Goal: Task Accomplishment & Management: Manage account settings

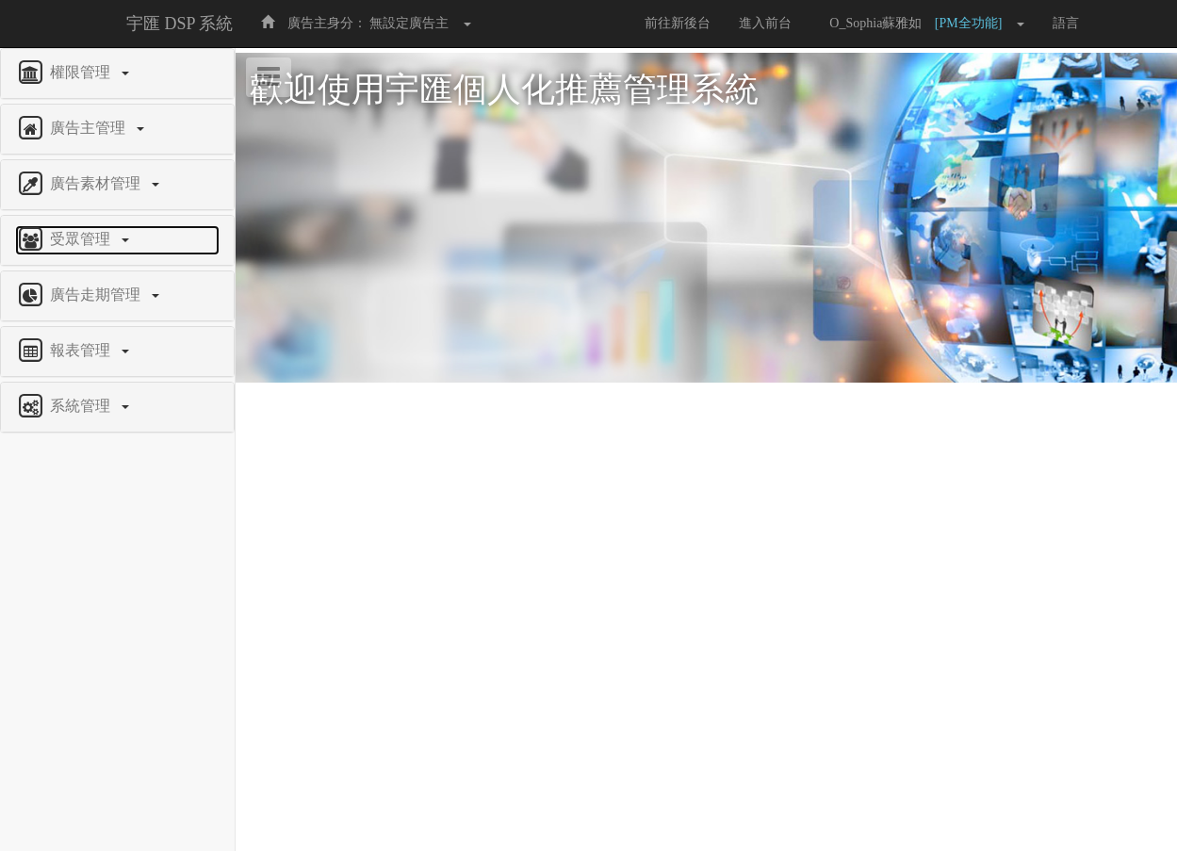
click at [130, 236] on link "受眾管理" at bounding box center [117, 240] width 204 height 30
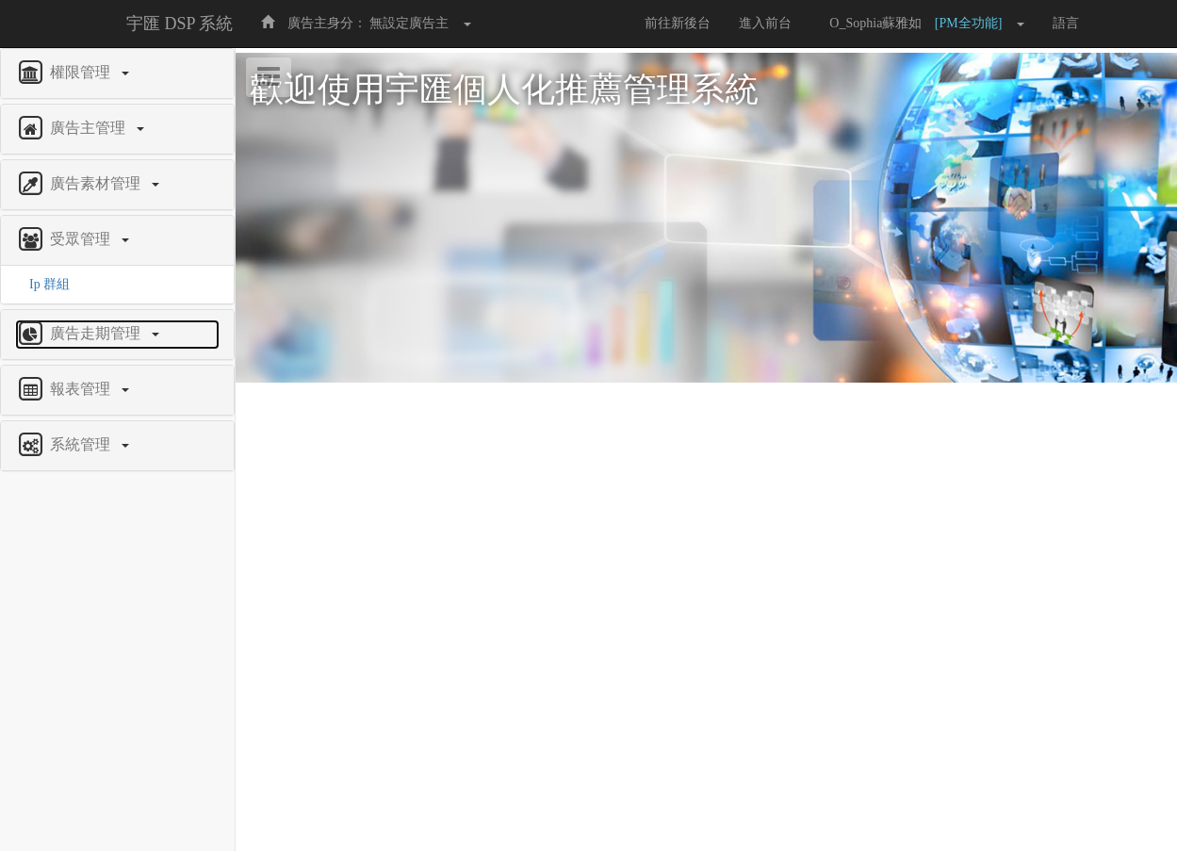
click at [148, 325] on span "廣告走期管理" at bounding box center [97, 333] width 105 height 16
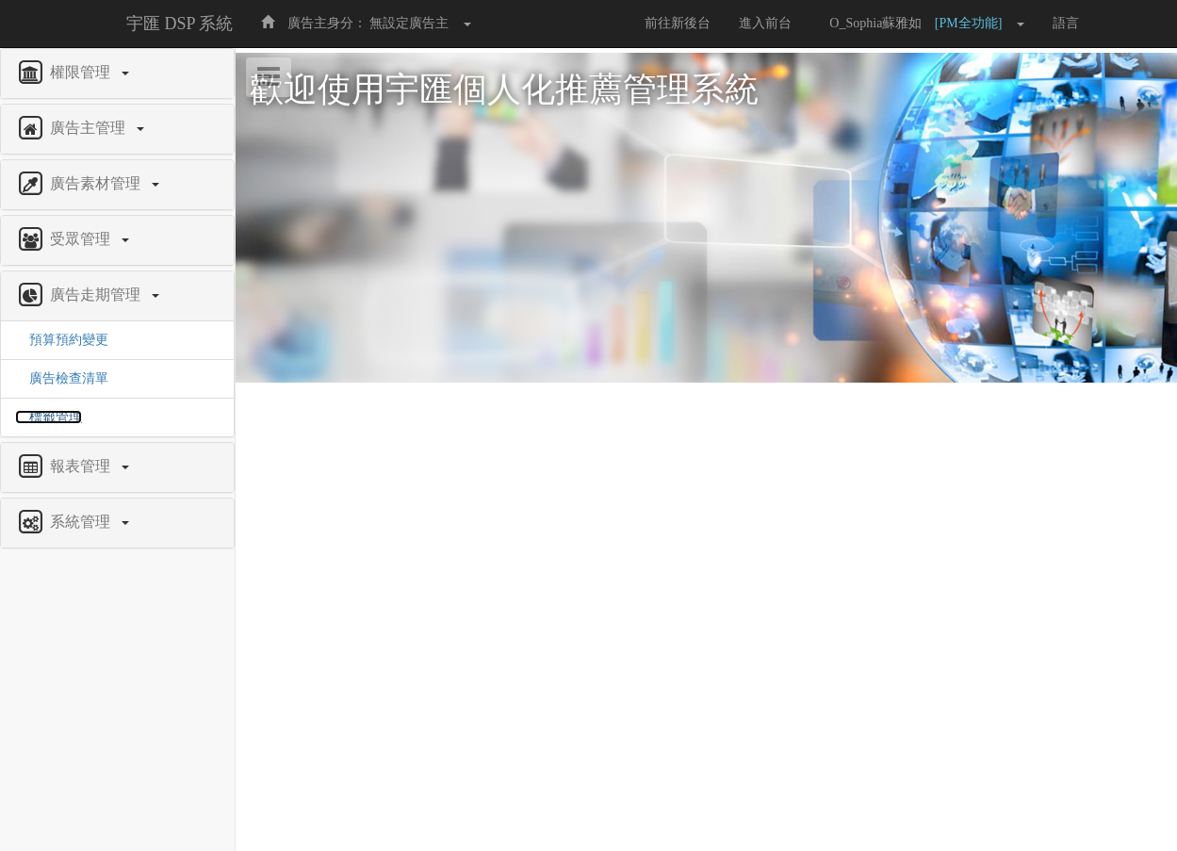
click at [69, 416] on span "標籤管理" at bounding box center [48, 417] width 67 height 14
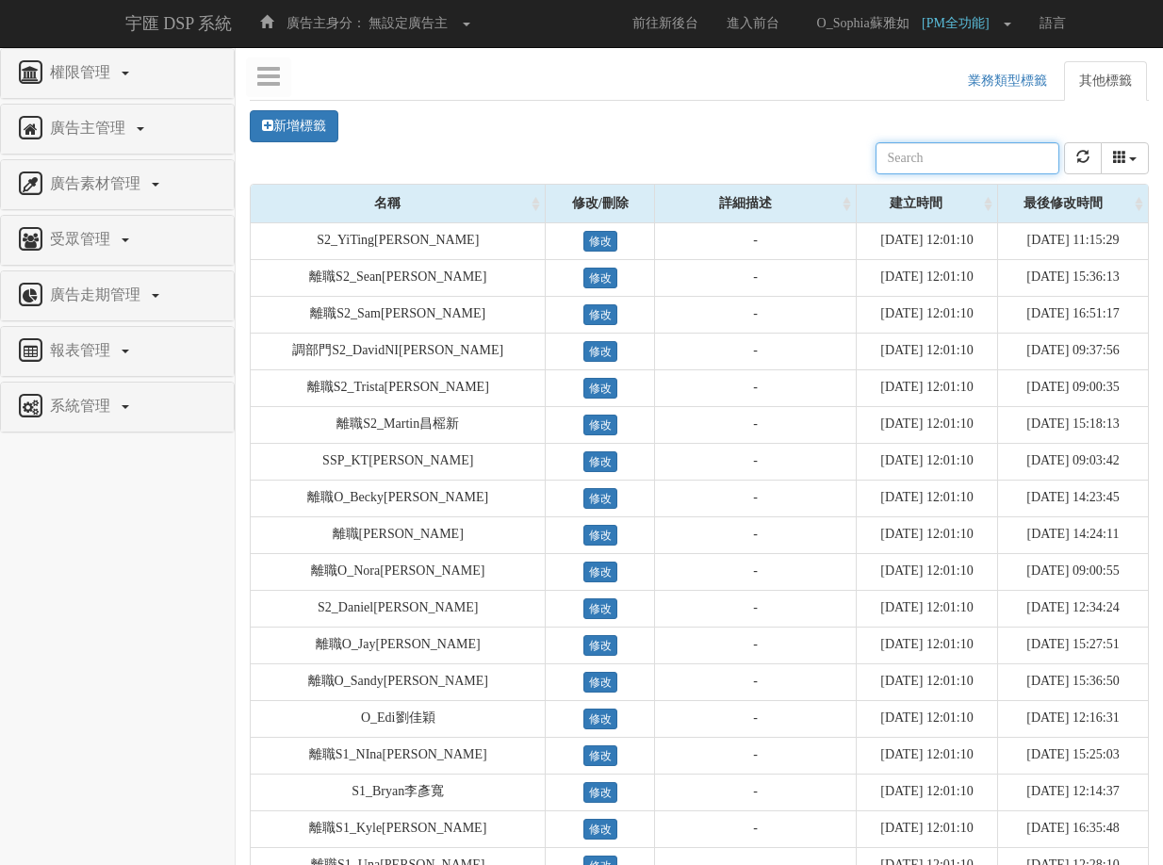
click at [979, 158] on input "text" at bounding box center [967, 158] width 184 height 32
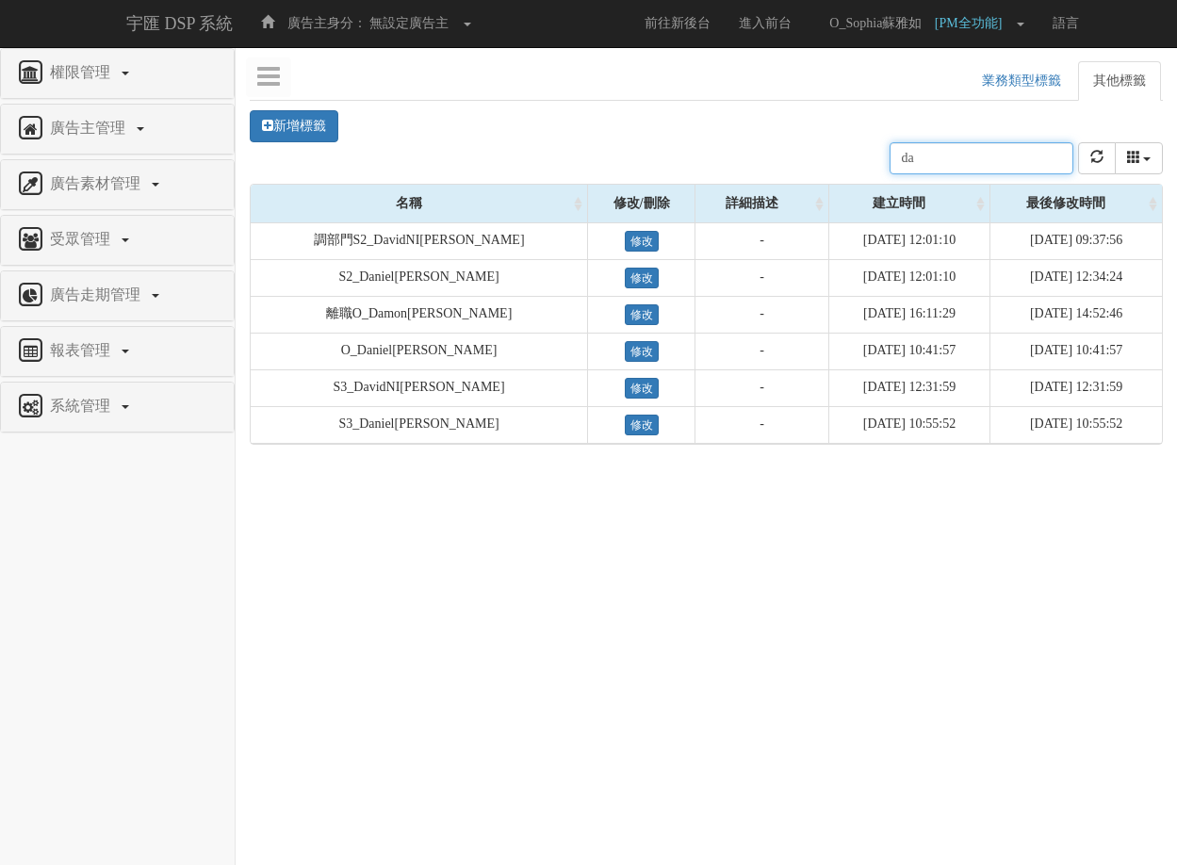
drag, startPoint x: 925, startPoint y: 156, endPoint x: 891, endPoint y: 159, distance: 34.0
click at [891, 159] on div "名稱 修改/刪除 詳細描述 建立時間 最後修改時間 da" at bounding box center [706, 158] width 913 height 51
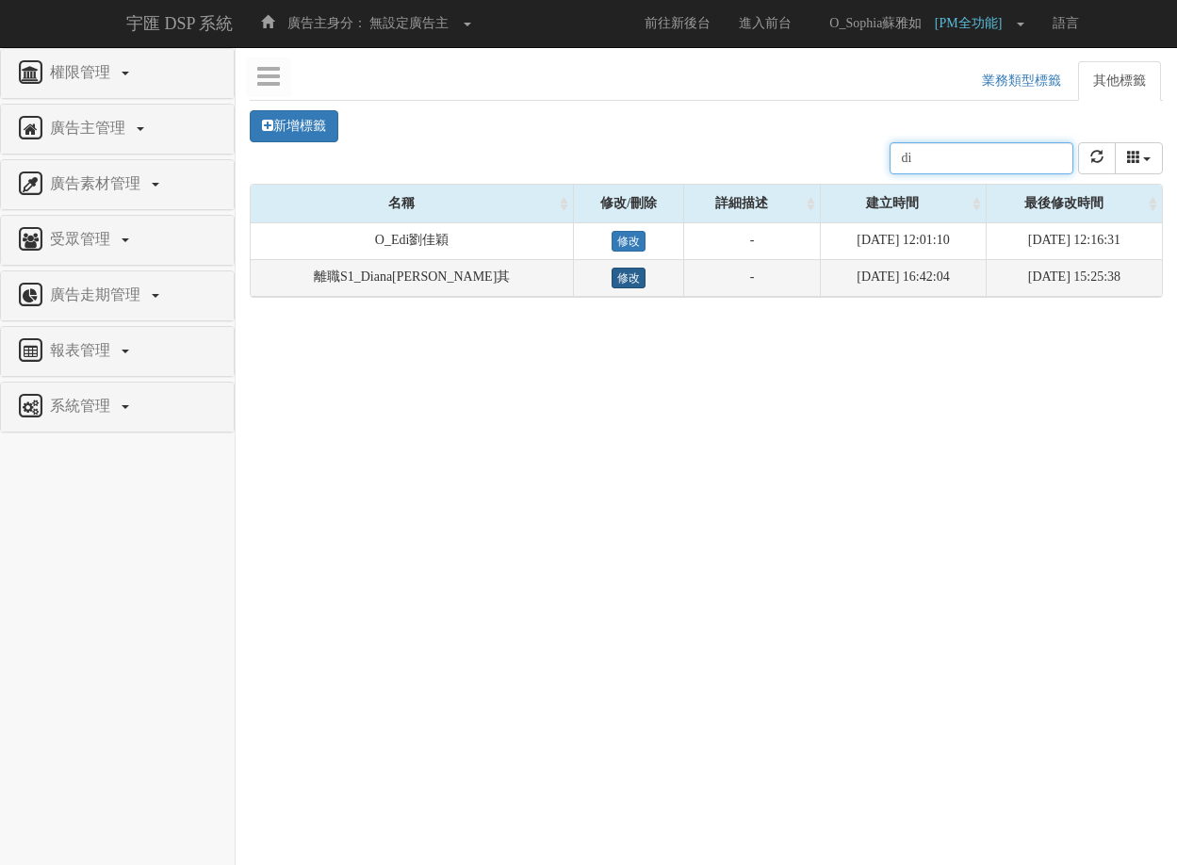
type input "di"
click at [611, 280] on link "修改" at bounding box center [628, 278] width 34 height 21
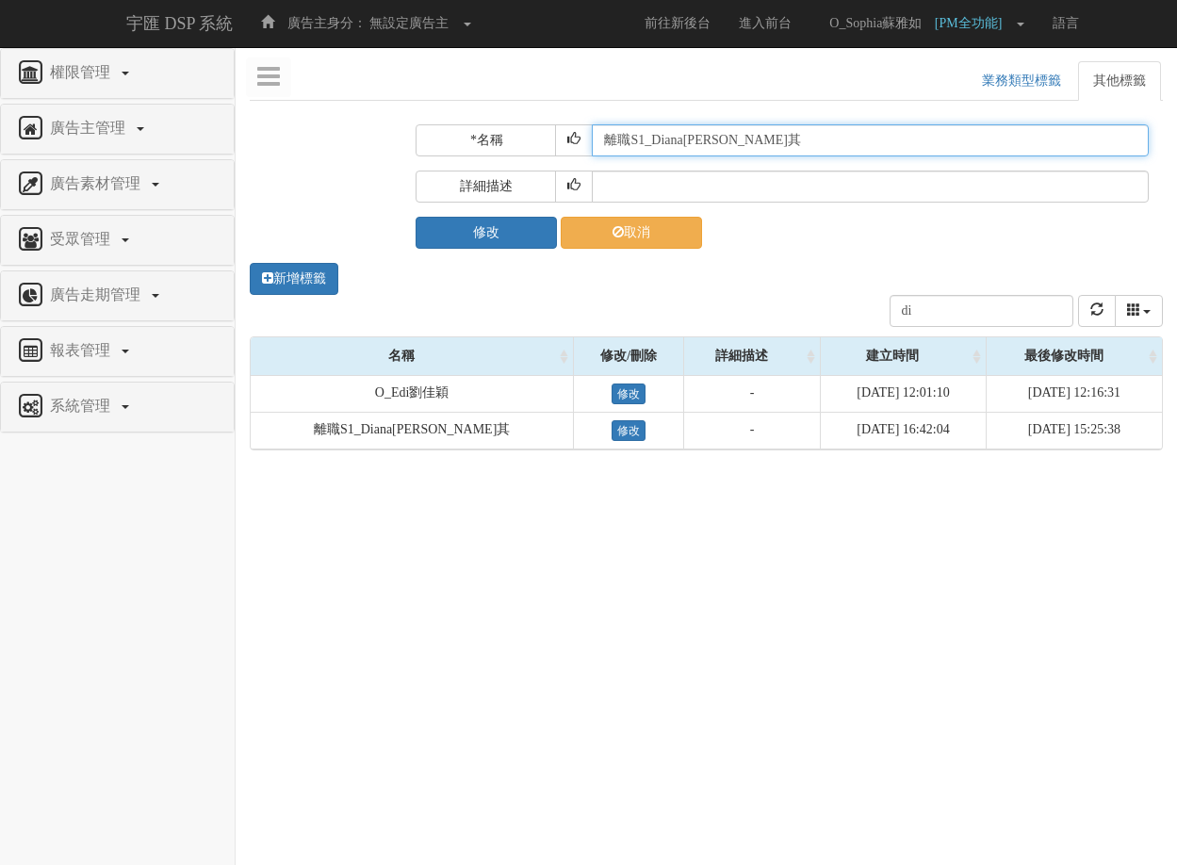
drag, startPoint x: 631, startPoint y: 139, endPoint x: 568, endPoint y: 145, distance: 63.4
click at [568, 145] on div "*名稱 離職S1_Diana[PERSON_NAME]其" at bounding box center [781, 140] width 733 height 32
type input "S1_Diana[PERSON_NAME]其"
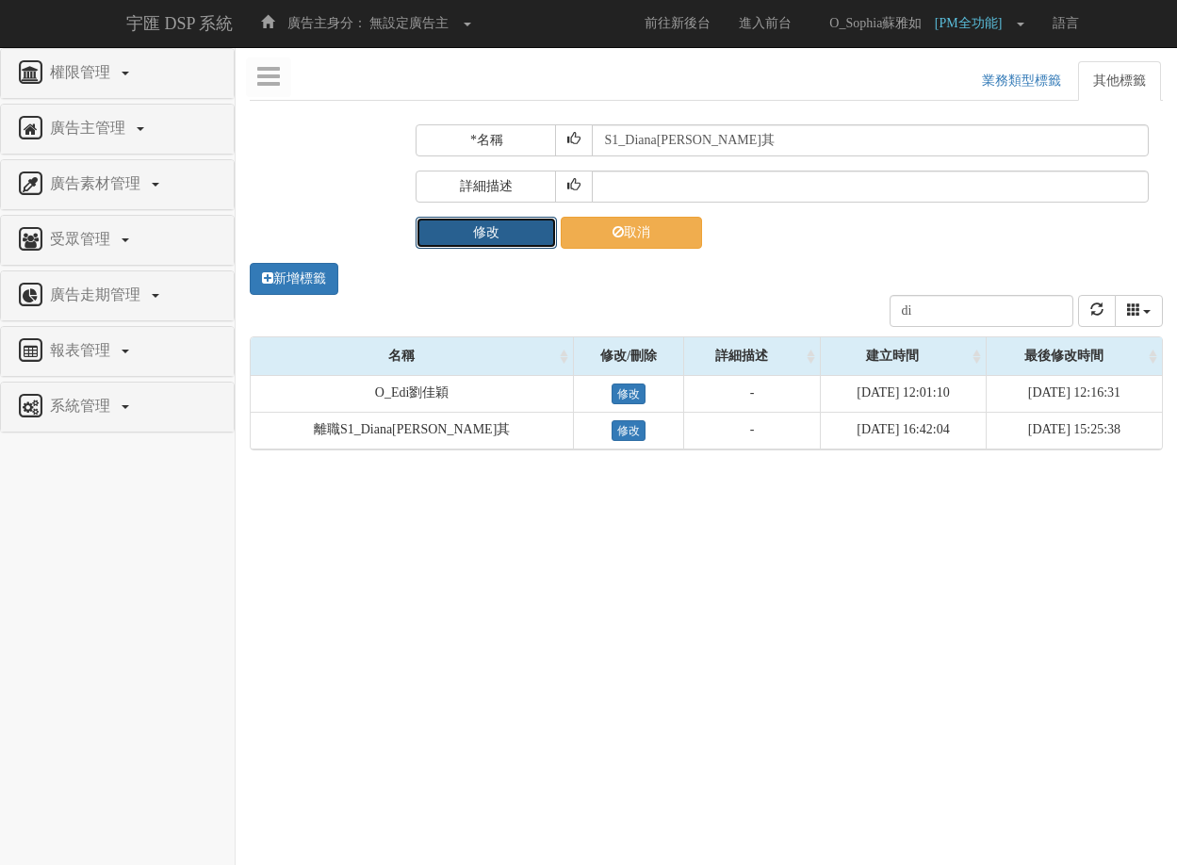
click at [505, 235] on button "修改" at bounding box center [485, 233] width 141 height 32
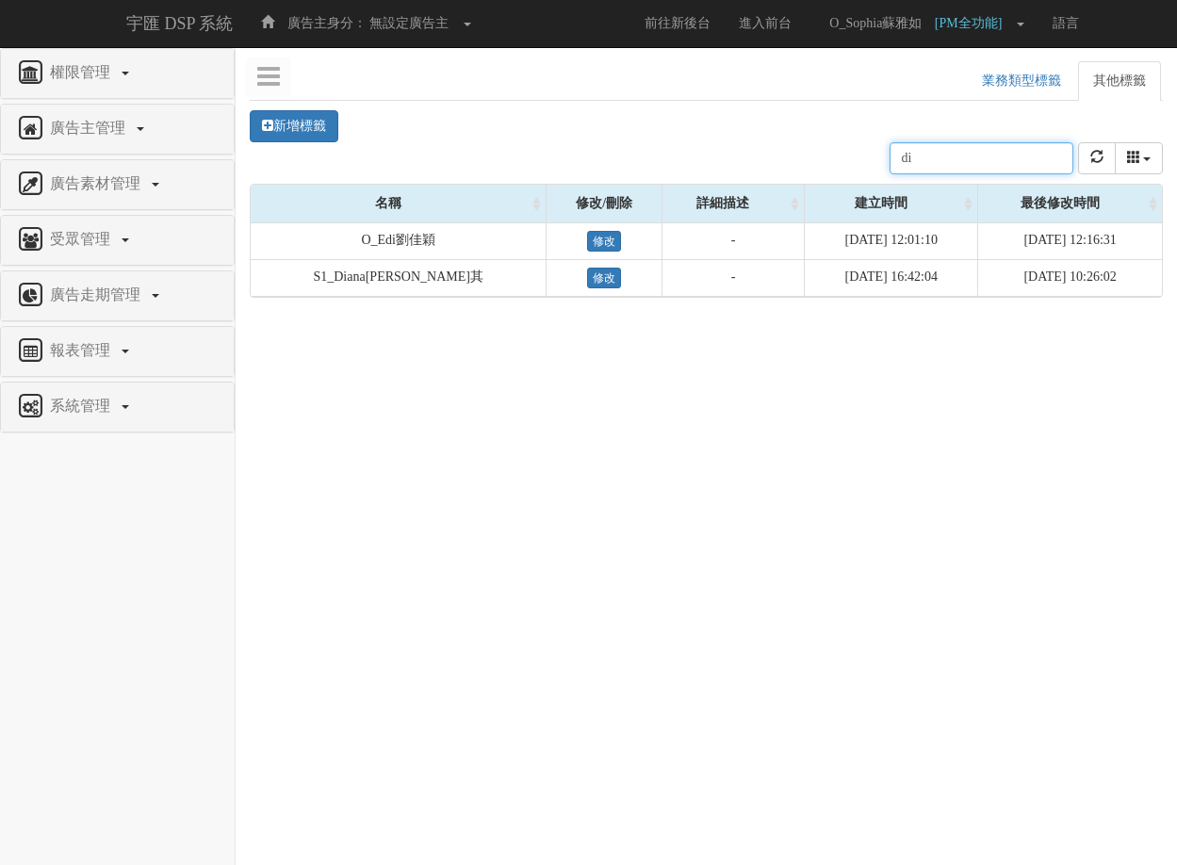
drag, startPoint x: 935, startPoint y: 159, endPoint x: 903, endPoint y: 149, distance: 33.7
click at [903, 149] on input "di" at bounding box center [981, 158] width 184 height 32
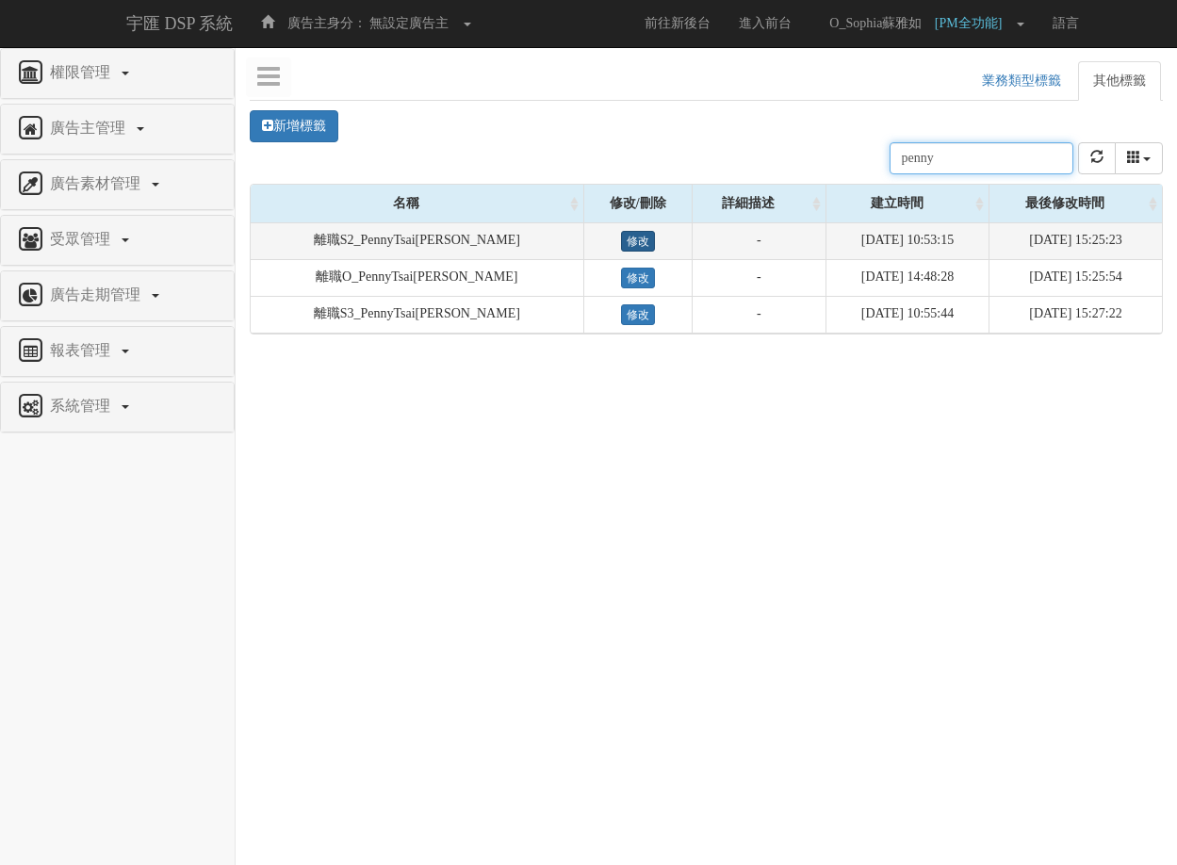
type input "penny"
click at [621, 233] on link "修改" at bounding box center [638, 241] width 34 height 21
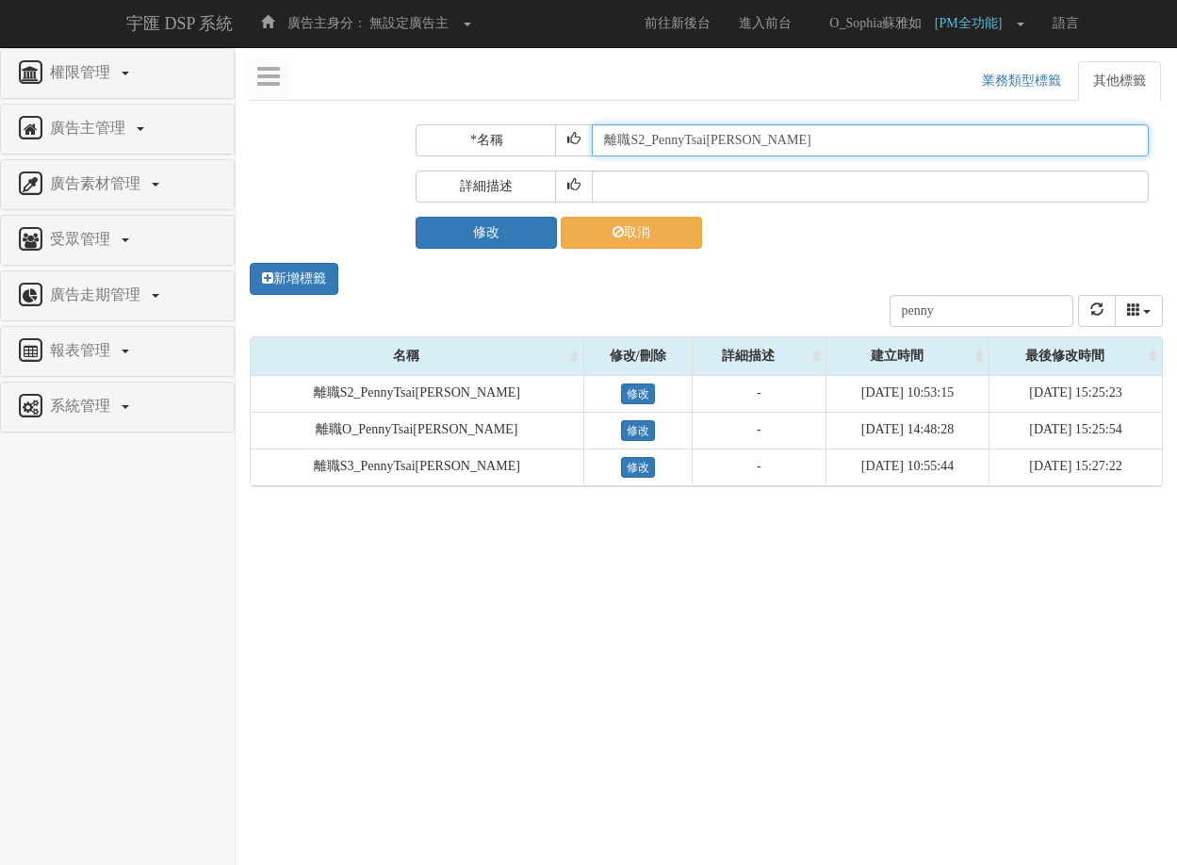
drag, startPoint x: 626, startPoint y: 139, endPoint x: 575, endPoint y: 137, distance: 51.9
click at [575, 137] on div "*名稱 離職S2_PennyTsai[PERSON_NAME]" at bounding box center [781, 140] width 733 height 32
type input "S2_PennyTsai[PERSON_NAME]"
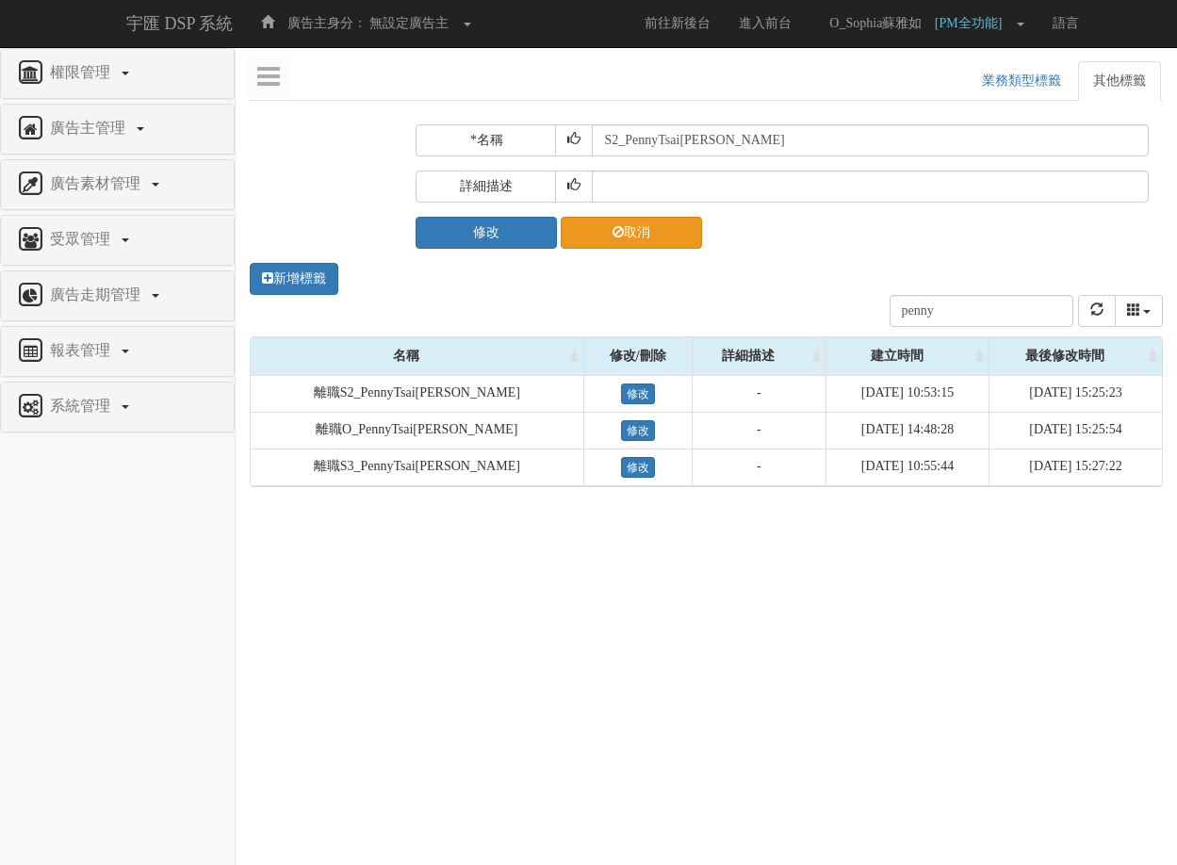
click at [686, 230] on link "取消" at bounding box center [631, 233] width 141 height 32
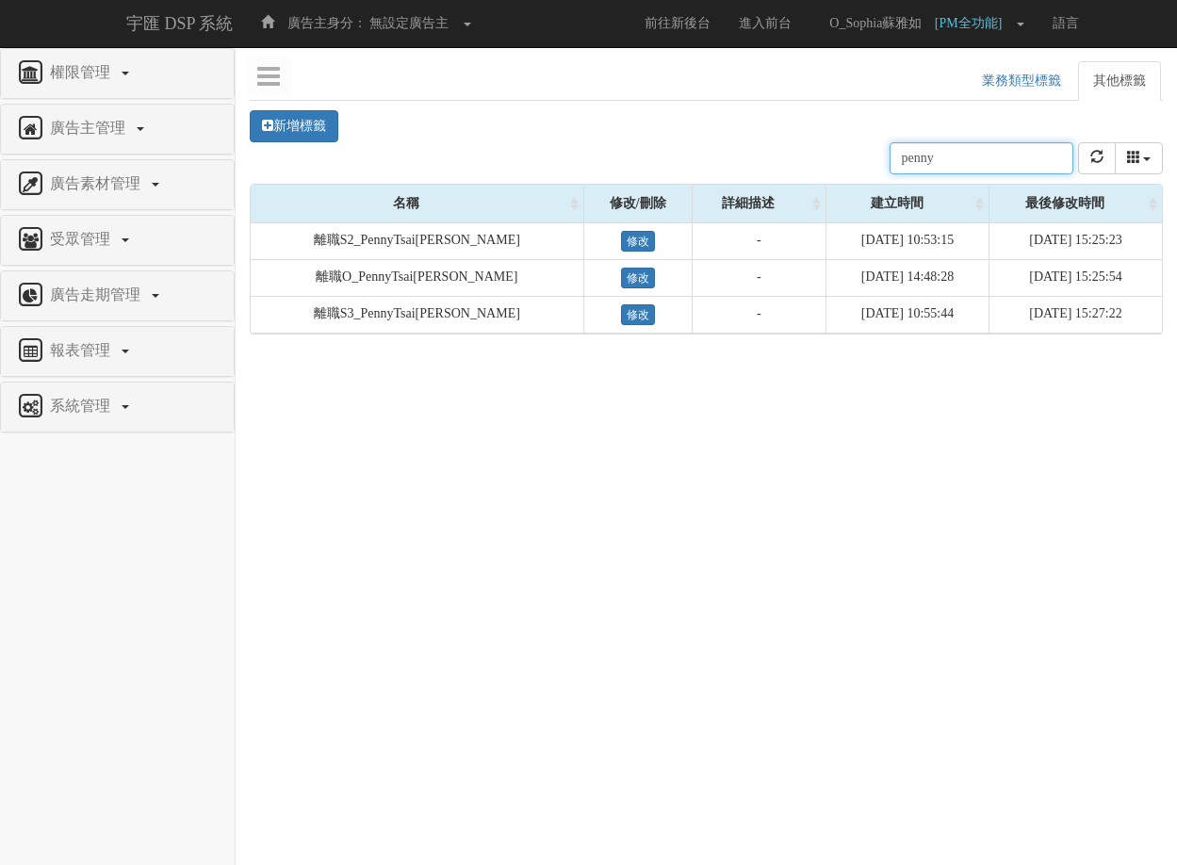
drag, startPoint x: 998, startPoint y: 159, endPoint x: 974, endPoint y: 164, distance: 24.0
click at [997, 160] on input "penny" at bounding box center [981, 158] width 184 height 32
click at [974, 164] on input "penny" at bounding box center [981, 158] width 184 height 32
click at [973, 164] on input "penny" at bounding box center [981, 158] width 184 height 32
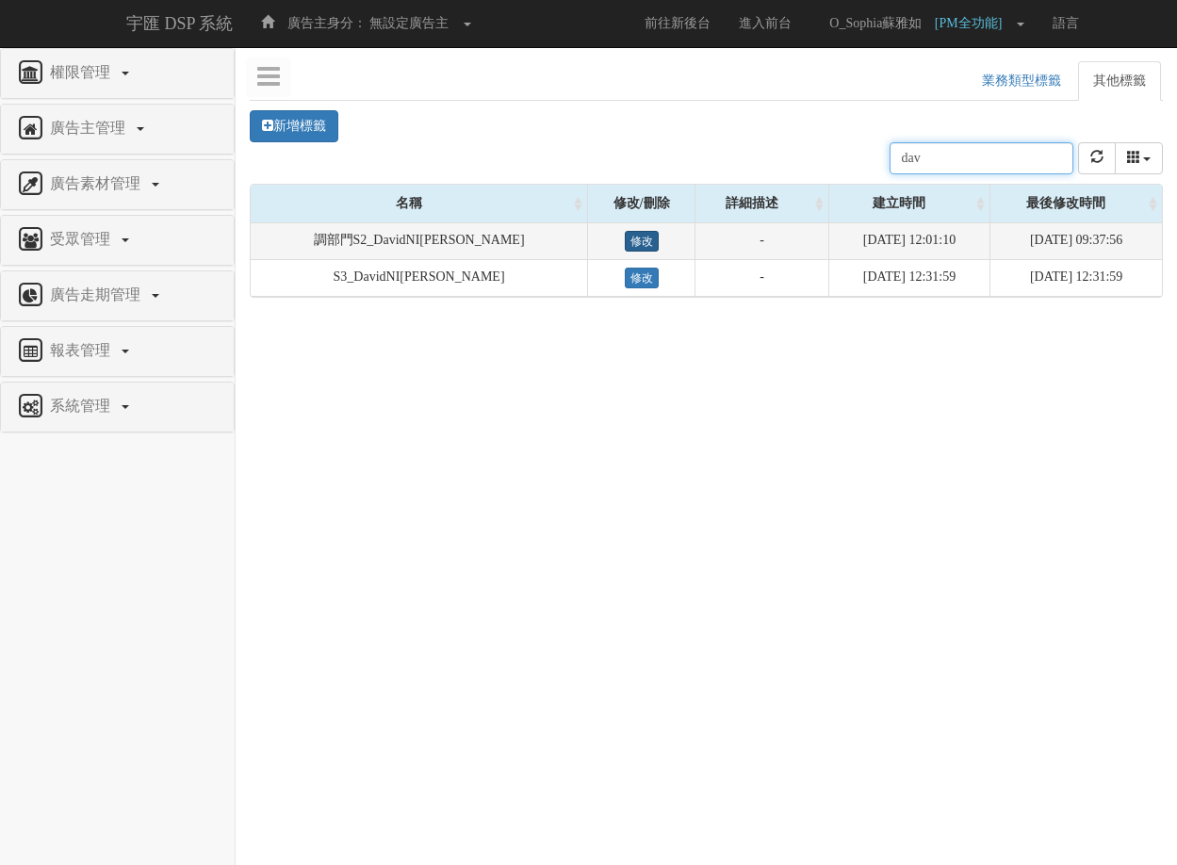
type input "dav"
click at [625, 237] on link "修改" at bounding box center [642, 241] width 34 height 21
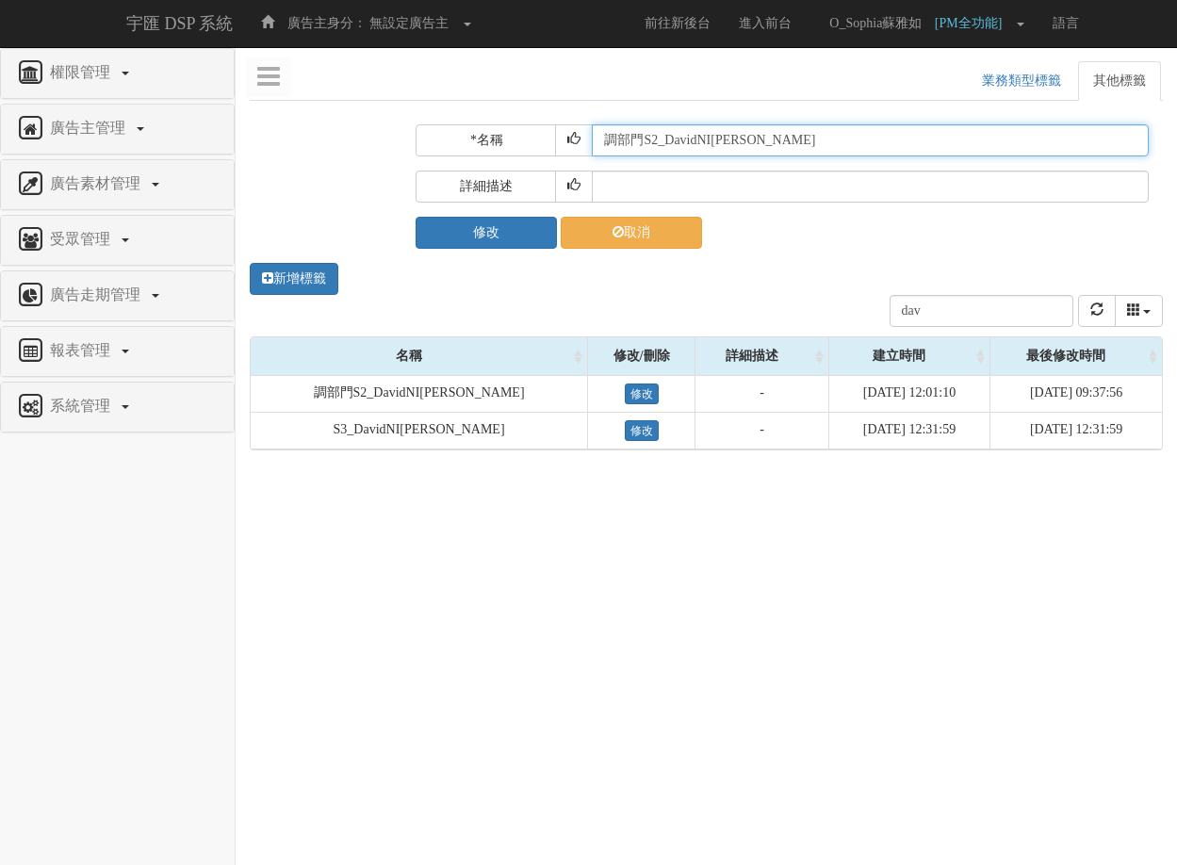
drag, startPoint x: 641, startPoint y: 138, endPoint x: 560, endPoint y: 140, distance: 81.0
click at [571, 140] on div "*名稱 調部門S2_DavidNI[PERSON_NAME]" at bounding box center [781, 140] width 733 height 32
type input "S2_DavidNI[PERSON_NAME]"
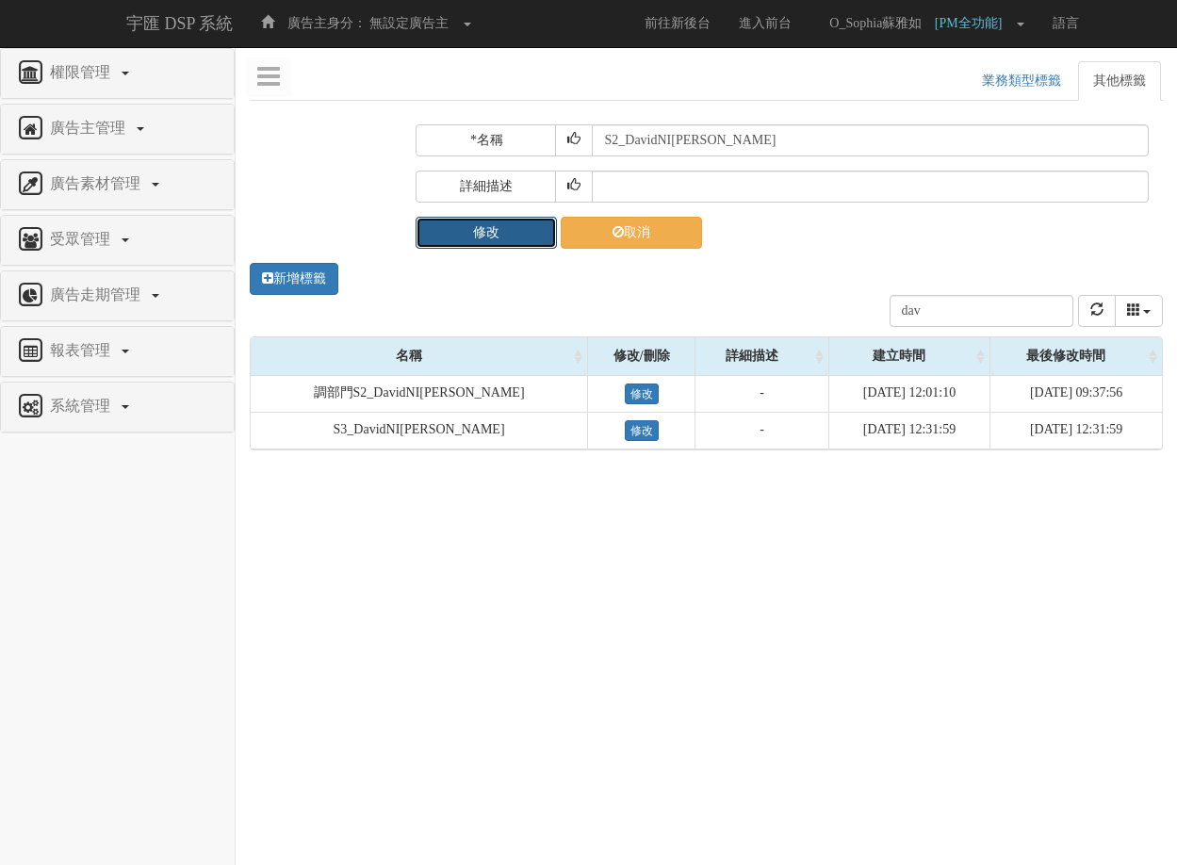
click at [526, 236] on button "修改" at bounding box center [485, 233] width 141 height 32
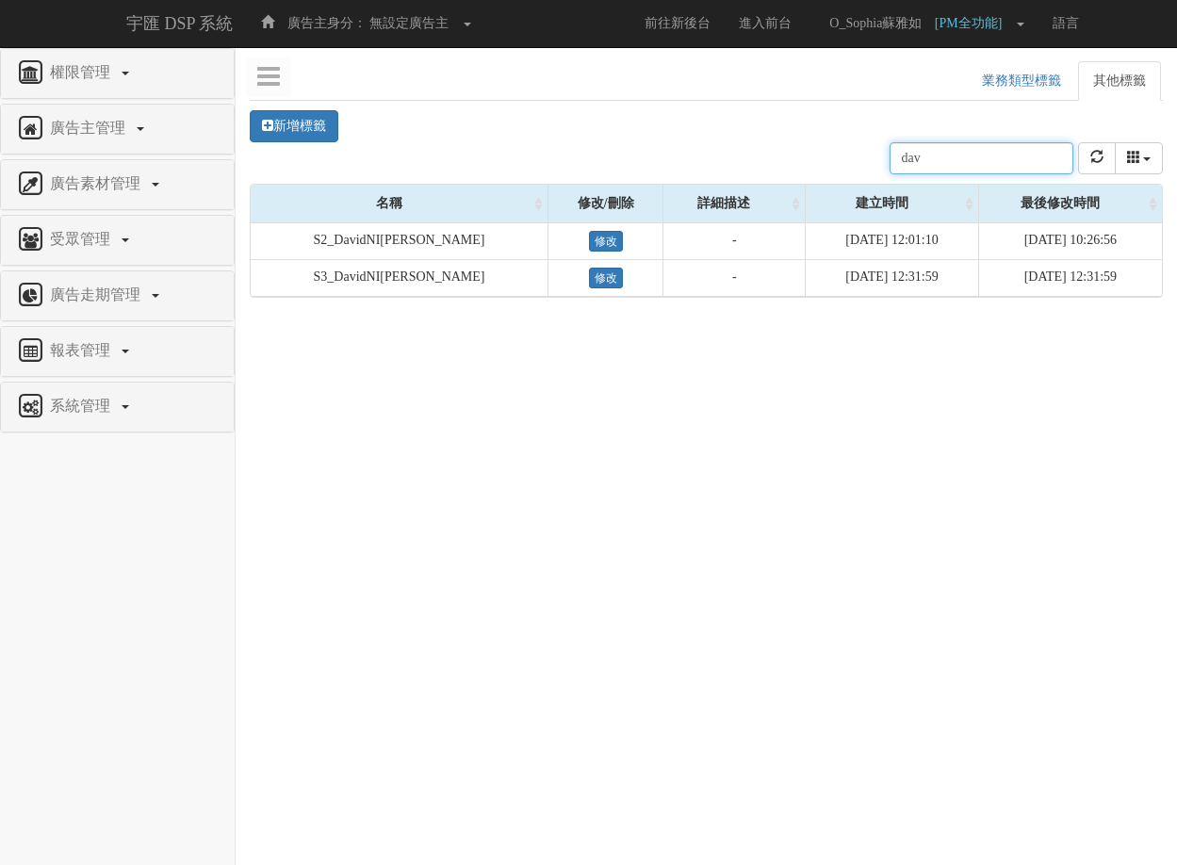
click at [957, 160] on input "dav" at bounding box center [981, 158] width 184 height 32
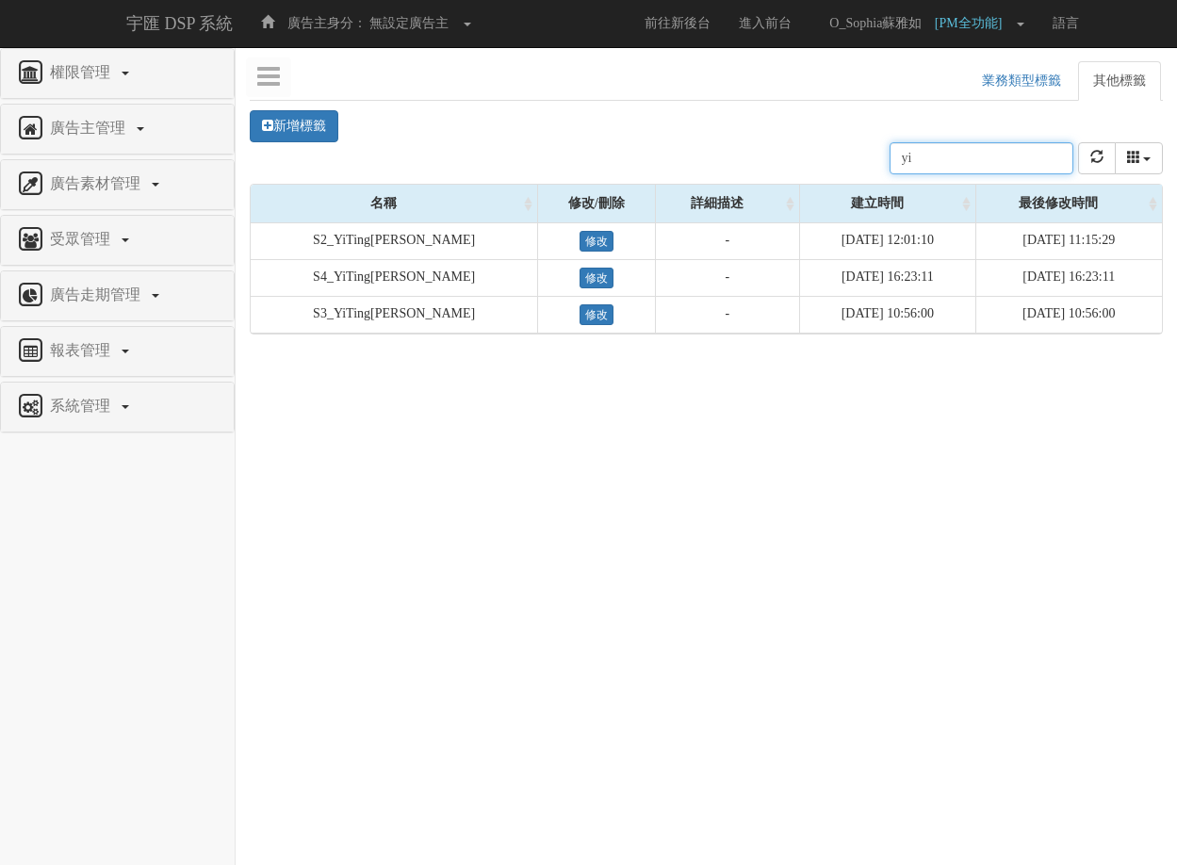
type input "y"
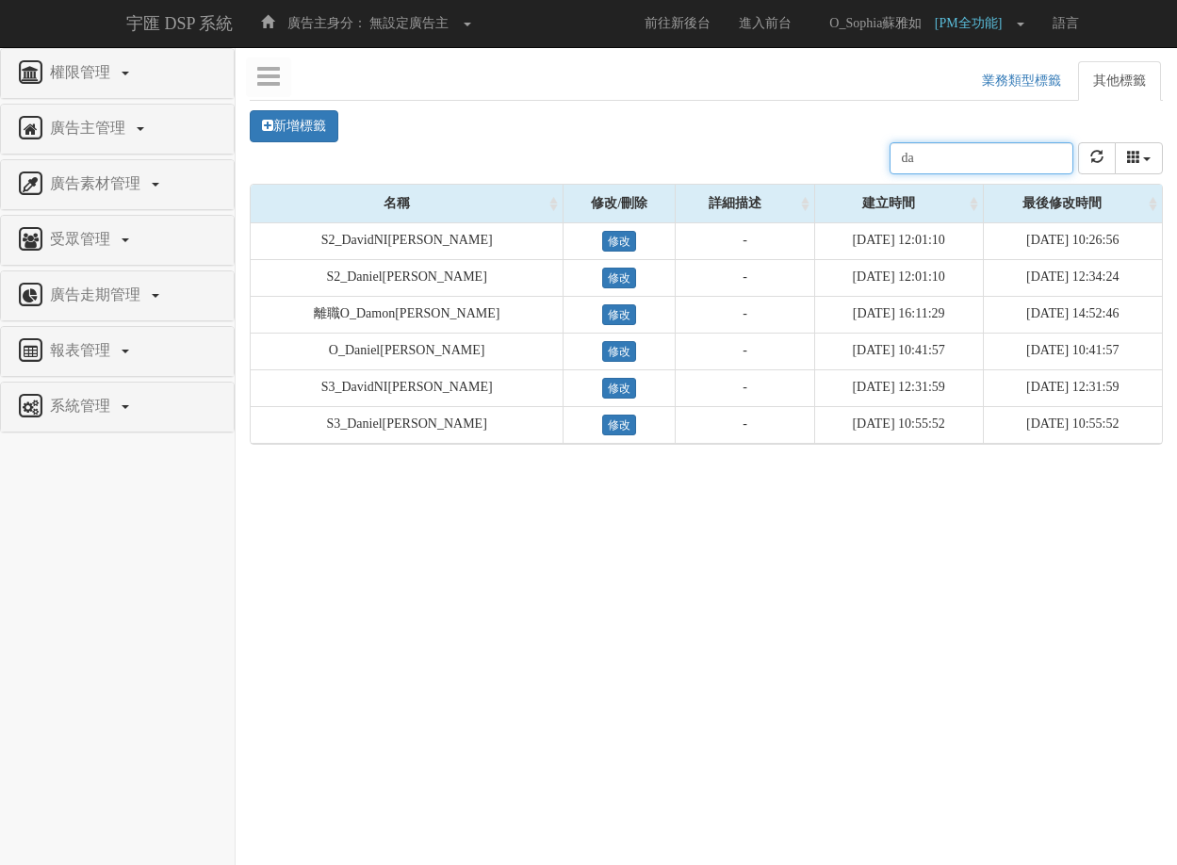
type input "d"
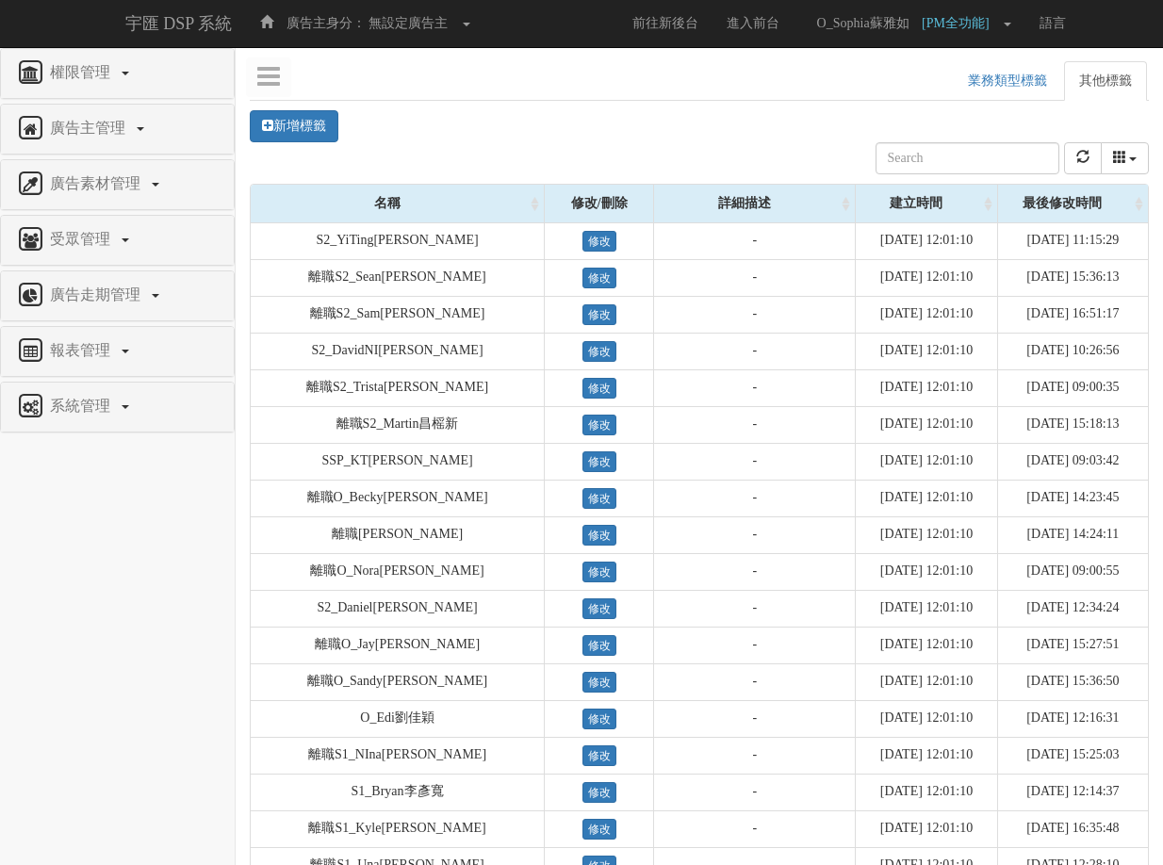
click at [190, 721] on nav "權限管理 新增使用者 修改使用者 21 角色與權限 廣告主管理 新增廣告主 修改廣告主 廣告主活動 廣告素材管理 廣告素材 素材預約變更 自訂貨架商品 受眾管…" at bounding box center [118, 456] width 236 height 817
